Goal: Task Accomplishment & Management: Complete application form

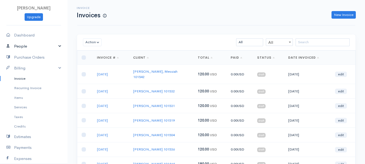
click at [15, 46] on link "People" at bounding box center [33, 46] width 67 height 11
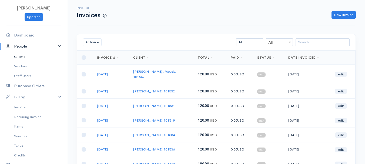
click at [21, 56] on link "Clients" at bounding box center [33, 57] width 67 height 10
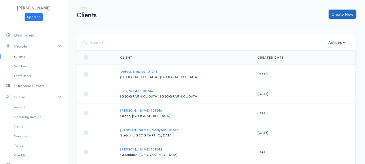
click at [336, 13] on link "Create New" at bounding box center [342, 14] width 27 height 9
click at [328, 27] on link "Client" at bounding box center [333, 25] width 43 height 9
select select "[GEOGRAPHIC_DATA]"
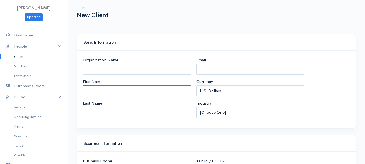
click at [115, 94] on input "First Name" at bounding box center [137, 90] width 108 height 11
click at [111, 114] on input "Last Name" at bounding box center [137, 112] width 108 height 11
click at [98, 91] on input "Austin 101549" at bounding box center [137, 90] width 108 height 11
type input "[PERSON_NAME] 101549"
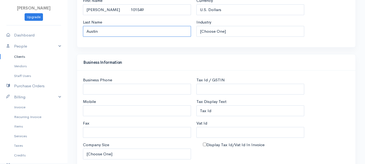
scroll to position [108, 0]
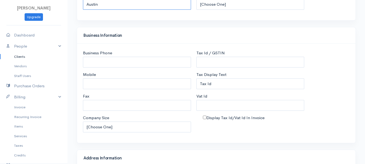
type input "Austin"
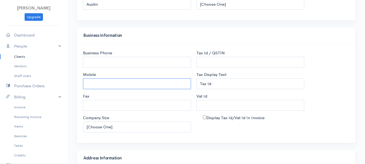
click at [98, 83] on input "Mobile" at bounding box center [137, 83] width 108 height 11
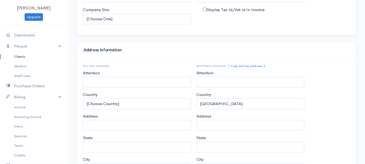
scroll to position [243, 0]
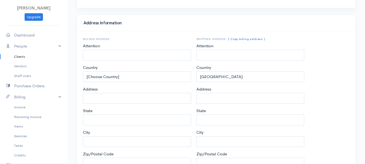
type input "[PHONE_NUMBER] [PERSON_NAME]"
click at [96, 99] on input "Address" at bounding box center [137, 98] width 108 height 11
type input "[STREET_ADDRESS]"
type input "[US_STATE]"
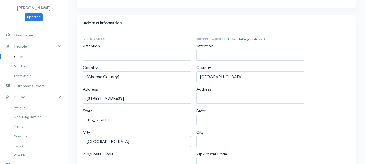
type input "[GEOGRAPHIC_DATA]"
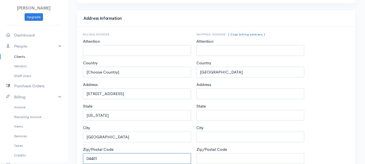
type input "04401"
click at [336, 132] on div "Billing Address Attention Country [Choose Country] [GEOGRAPHIC_DATA] [GEOGRAPHI…" at bounding box center [216, 103] width 272 height 141
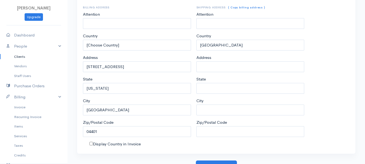
scroll to position [282, 0]
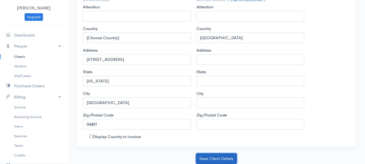
click at [217, 157] on button "Save Client Details" at bounding box center [216, 158] width 41 height 11
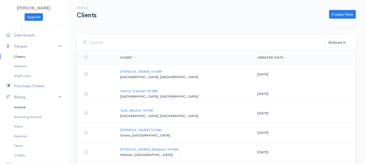
click at [19, 108] on link "Invoice" at bounding box center [33, 107] width 67 height 10
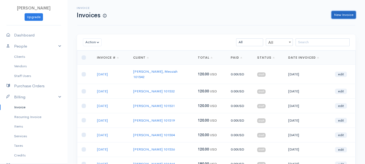
click at [345, 15] on link "New Invoice" at bounding box center [343, 15] width 24 height 8
select select "[GEOGRAPHIC_DATA]"
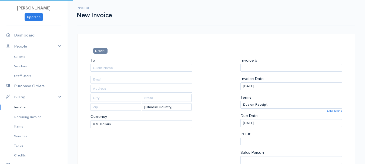
type input "0011212024"
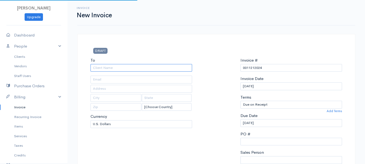
click at [101, 70] on input "To" at bounding box center [140, 68] width 101 height 8
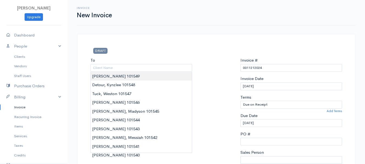
type input "[PERSON_NAME] 101549"
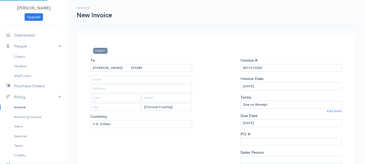
type input "[STREET_ADDRESS]"
type input "[GEOGRAPHIC_DATA]"
type input "[US_STATE]"
type input "04401"
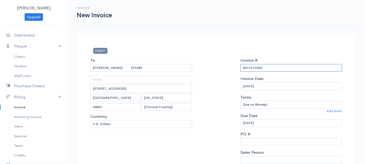
click at [259, 68] on input "0011212024" at bounding box center [290, 68] width 101 height 8
paste input "[DATE]"
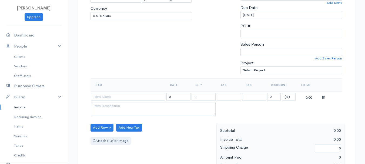
scroll to position [135, 0]
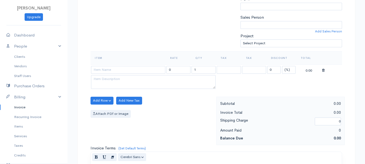
type input "[DATE]"
click at [288, 69] on select "(%) Flat" at bounding box center [288, 70] width 13 height 8
select select "2"
click at [282, 66] on select "(%) Flat" at bounding box center [288, 70] width 13 height 8
click at [201, 72] on input "1" at bounding box center [203, 70] width 24 height 8
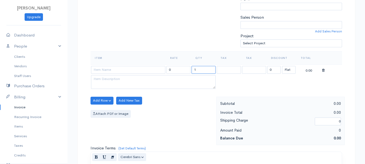
click at [201, 72] on input "1" at bounding box center [203, 70] width 24 height 8
type input "4"
click at [98, 65] on td at bounding box center [127, 69] width 75 height 11
click at [98, 70] on input at bounding box center [128, 70] width 74 height 8
type input "97530"
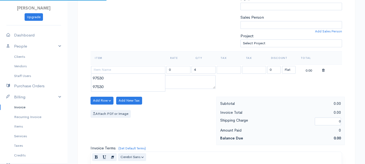
type input "60.00"
click at [106, 87] on body "[PERSON_NAME] Upgrade Dashboard People Clients Vendors Staff Users Purchase Ord…" at bounding box center [182, 98] width 365 height 467
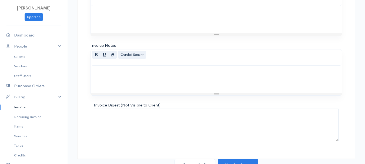
scroll to position [303, 0]
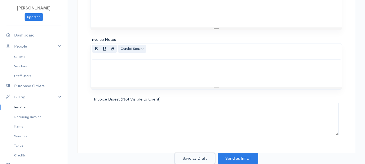
click at [195, 157] on button "Save as Draft" at bounding box center [194, 158] width 40 height 11
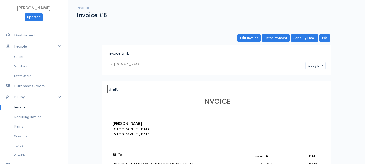
click at [20, 106] on link "Invoice" at bounding box center [33, 107] width 67 height 10
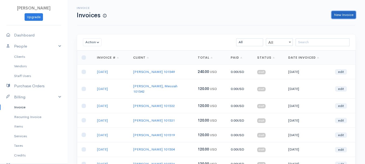
click at [335, 16] on link "New Invoice" at bounding box center [343, 15] width 24 height 8
select select "[GEOGRAPHIC_DATA]"
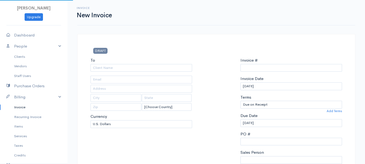
type input "0011212024"
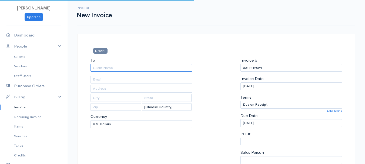
click at [129, 67] on input "To" at bounding box center [140, 68] width 101 height 8
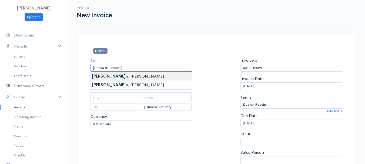
type input "[PERSON_NAME]"
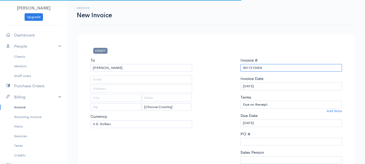
click at [248, 67] on input "0011212024" at bounding box center [290, 68] width 101 height 8
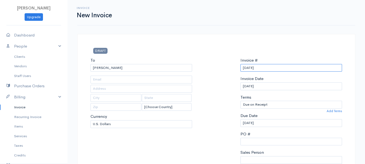
scroll to position [81, 0]
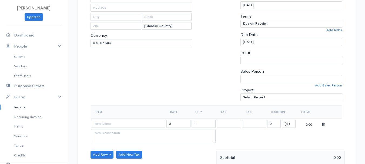
type input "[DATE]"
drag, startPoint x: 287, startPoint y: 123, endPoint x: 287, endPoint y: 127, distance: 3.5
click at [287, 123] on select "(%) Flat" at bounding box center [288, 124] width 13 height 8
select select "2"
click at [282, 120] on select "(%) Flat" at bounding box center [288, 124] width 13 height 8
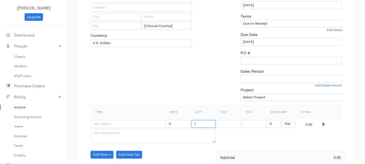
click at [204, 123] on input "1" at bounding box center [203, 124] width 24 height 8
type input "2"
click at [141, 125] on input at bounding box center [128, 124] width 74 height 8
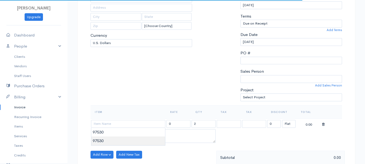
type input "97530"
type input "60.00"
click at [144, 137] on body "[PERSON_NAME] Upgrade Dashboard People Clients Vendors Staff Users Purchase Ord…" at bounding box center [182, 152] width 365 height 467
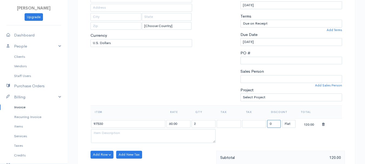
click at [274, 124] on input "0" at bounding box center [273, 124] width 13 height 8
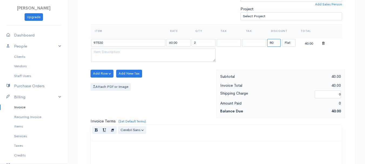
type input "80"
click at [209, 142] on div at bounding box center [216, 154] width 251 height 27
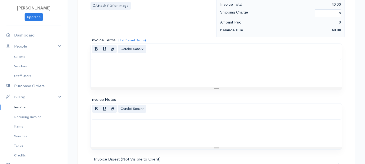
scroll to position [303, 0]
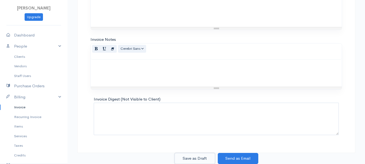
click at [197, 161] on button "Save as Draft" at bounding box center [194, 158] width 40 height 11
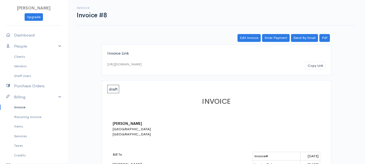
click at [19, 108] on link "Invoice" at bounding box center [33, 107] width 67 height 10
